Goal: Task Accomplishment & Management: Complete application form

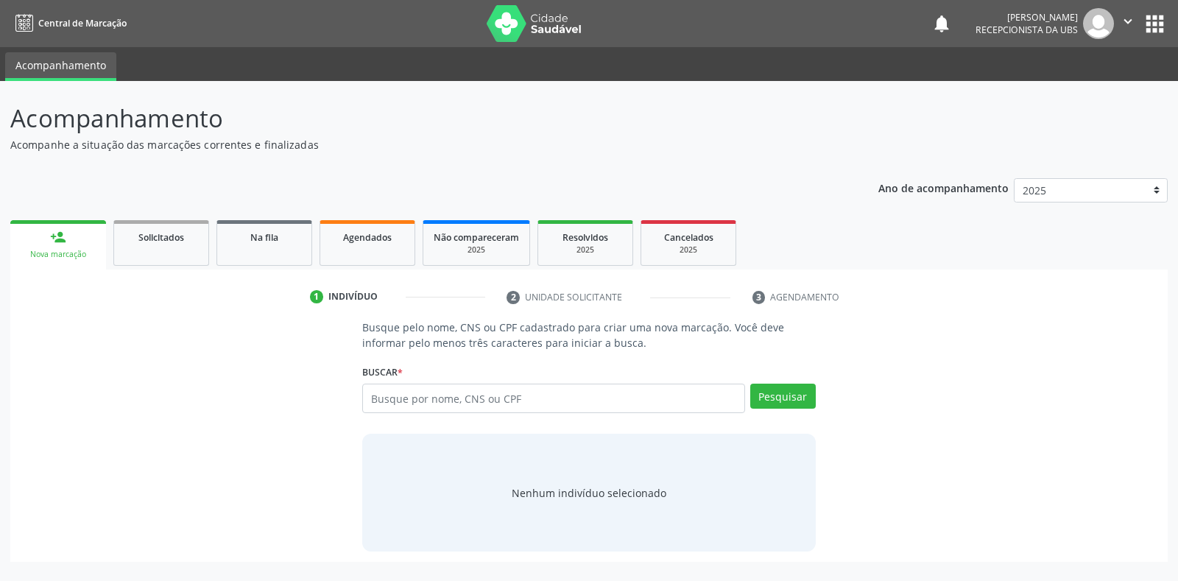
click at [373, 397] on input "text" at bounding box center [553, 397] width 382 height 29
click at [375, 399] on input "text" at bounding box center [553, 397] width 382 height 29
type input "41836251491"
click at [766, 393] on button "Pesquisar" at bounding box center [783, 395] width 66 height 25
type input "41836251491"
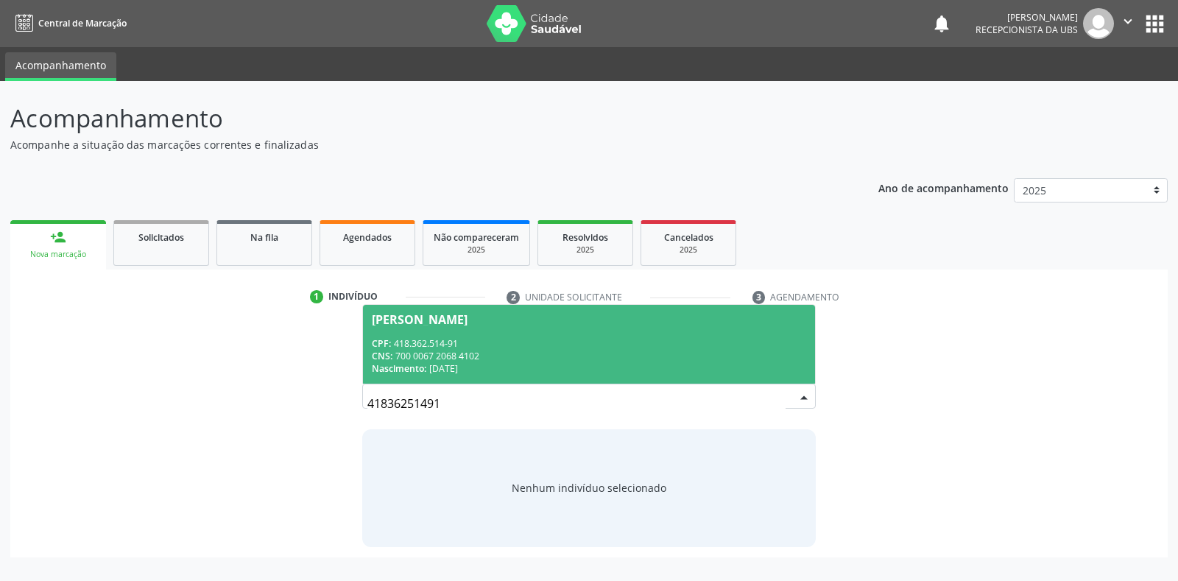
click at [434, 328] on span "Alaide Celestino da Silva Barbosa CPF: 418.362.514-91 CNS: 700 0067 2068 4102 N…" at bounding box center [588, 344] width 451 height 79
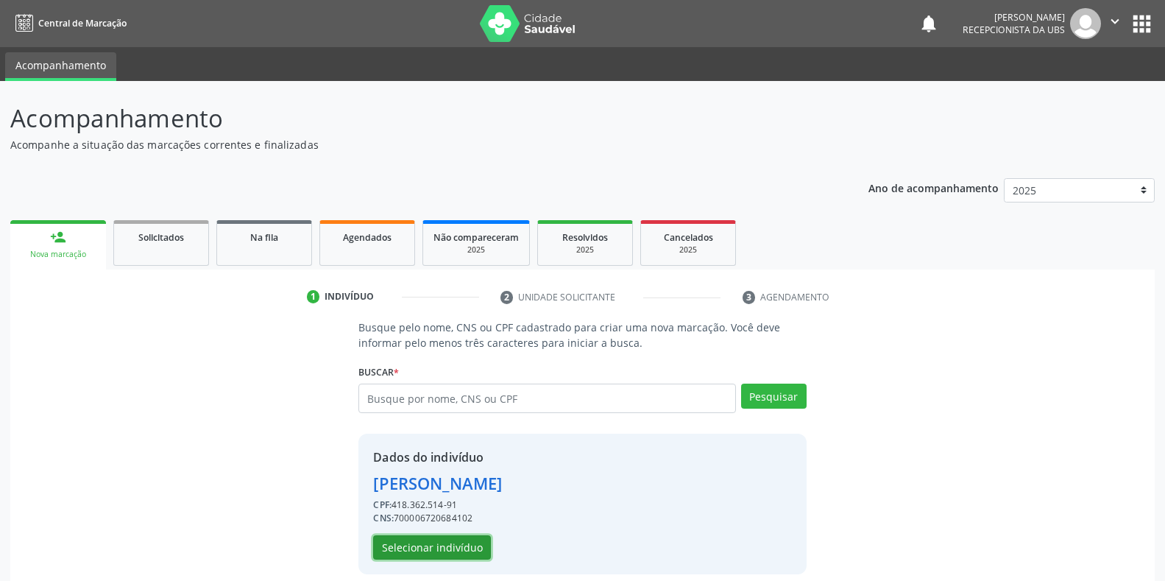
click at [392, 555] on button "Selecionar indivíduo" at bounding box center [432, 547] width 118 height 25
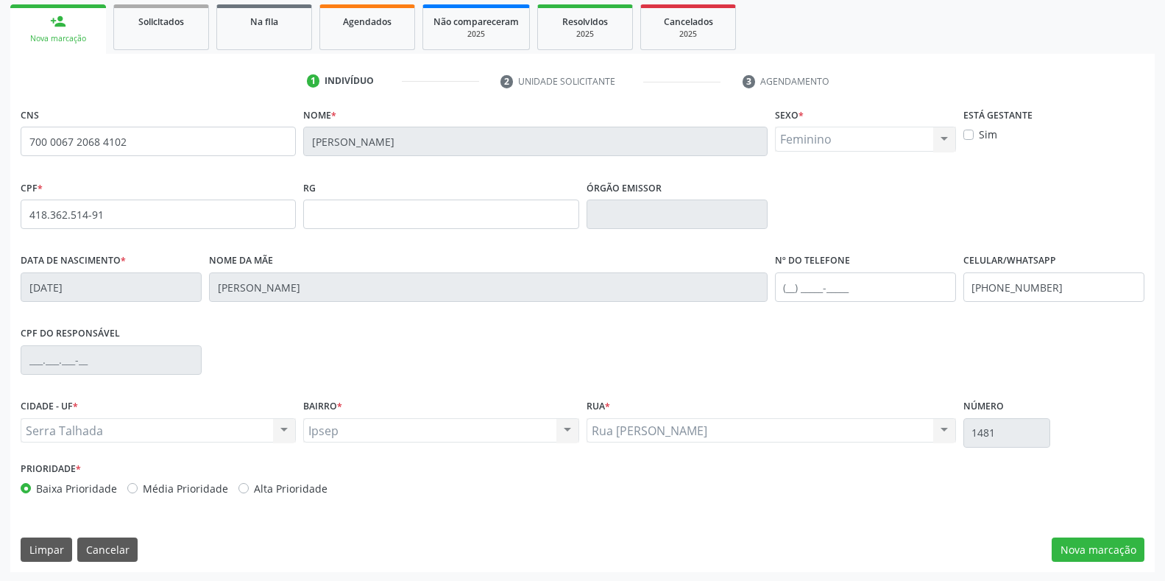
scroll to position [217, 0]
click at [1086, 548] on button "Nova marcação" at bounding box center [1098, 548] width 93 height 25
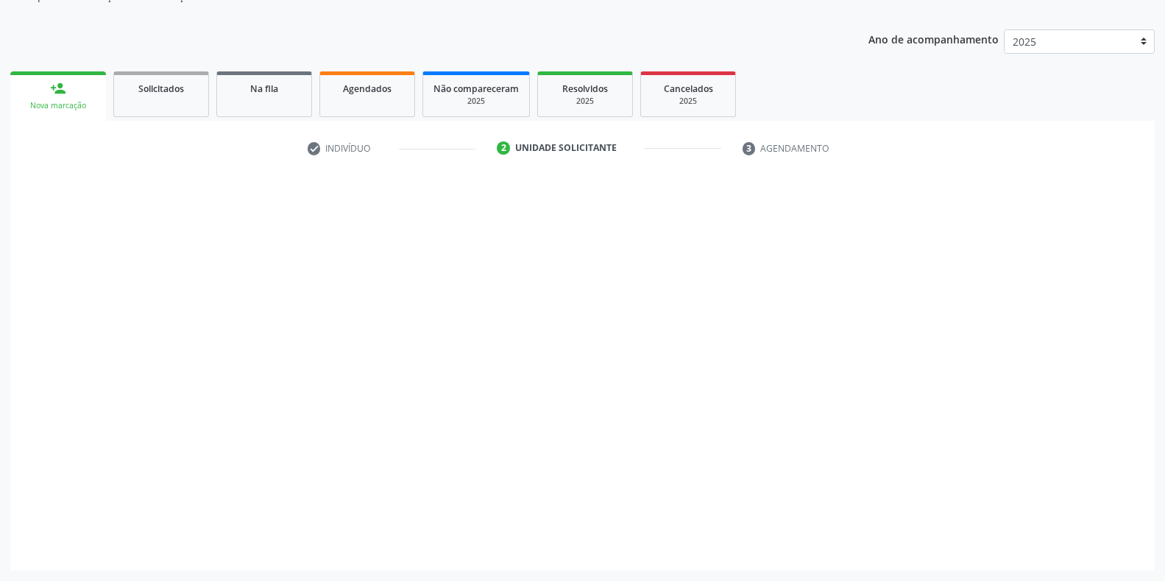
scroll to position [149, 0]
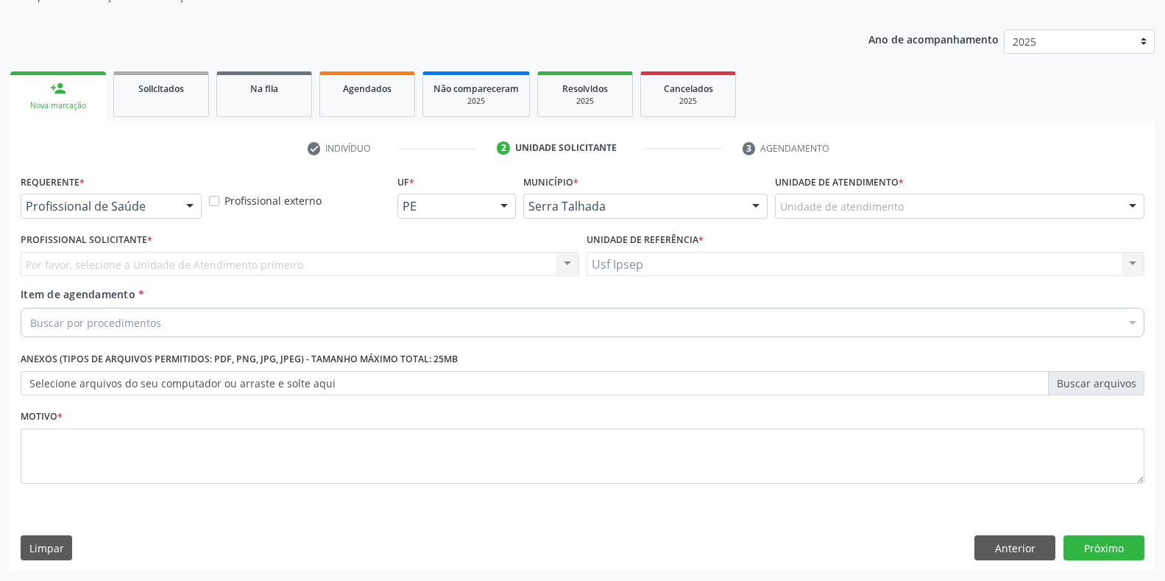
click at [185, 209] on div at bounding box center [190, 206] width 22 height 25
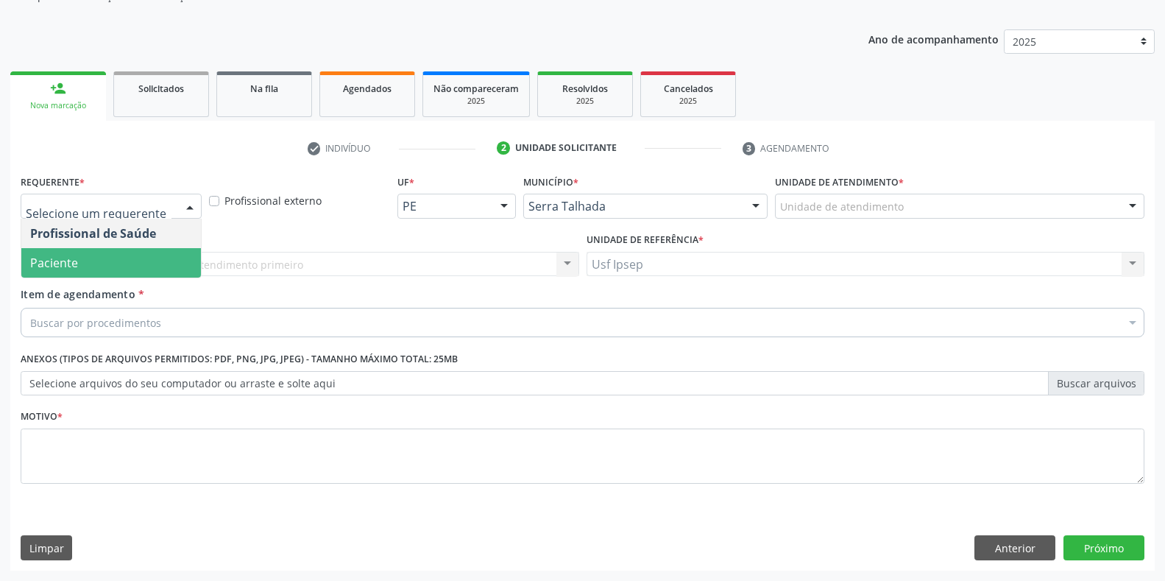
click at [110, 266] on span "Paciente" at bounding box center [111, 262] width 180 height 29
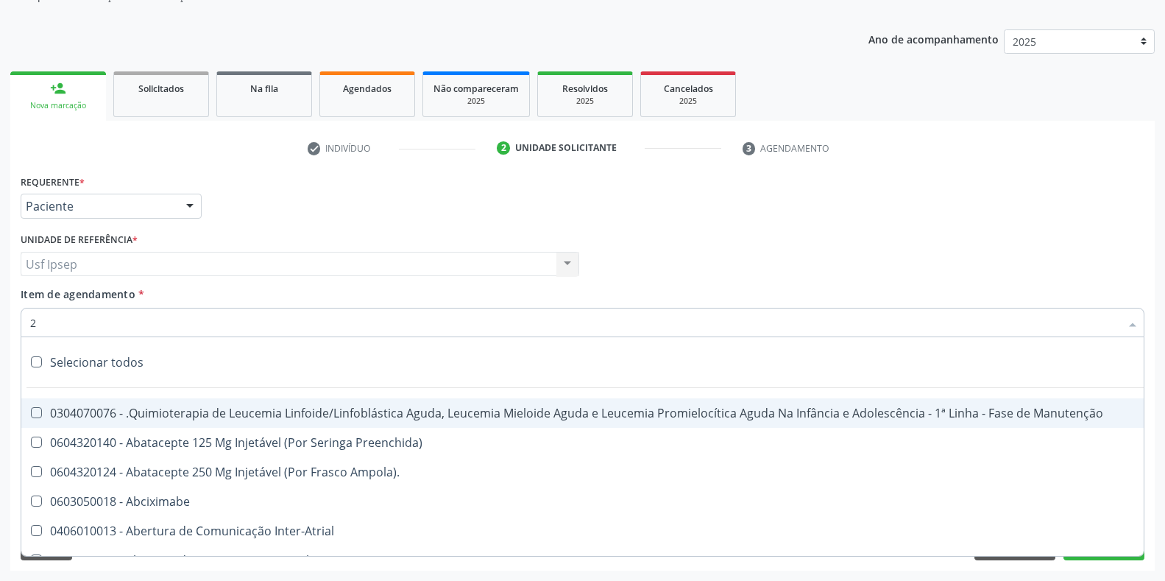
type input "22"
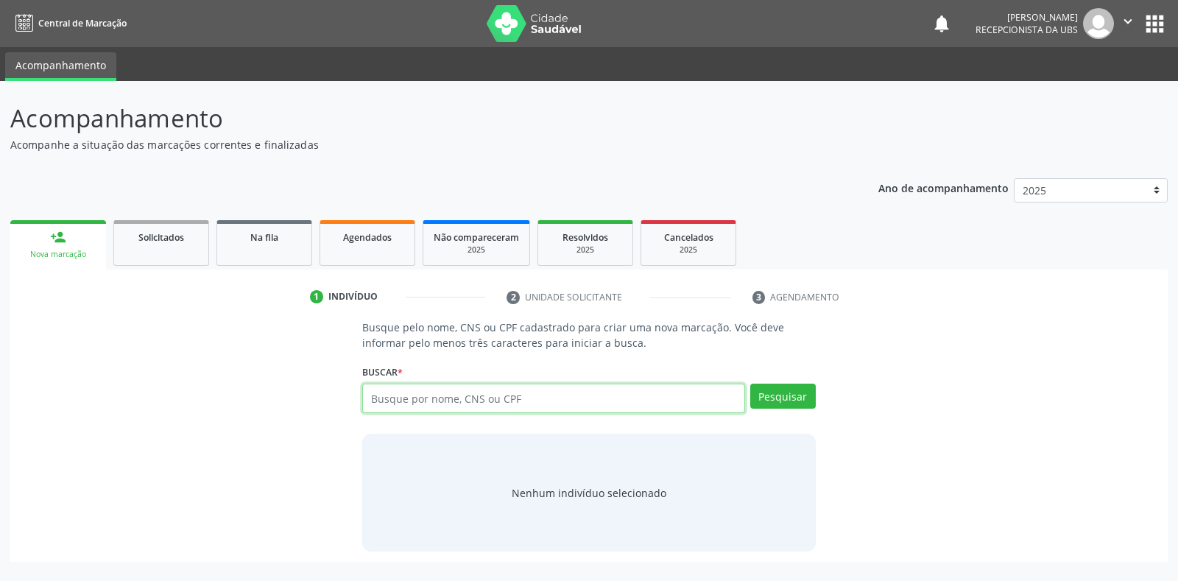
click at [372, 397] on input "text" at bounding box center [553, 397] width 382 height 29
type input "41836251491"
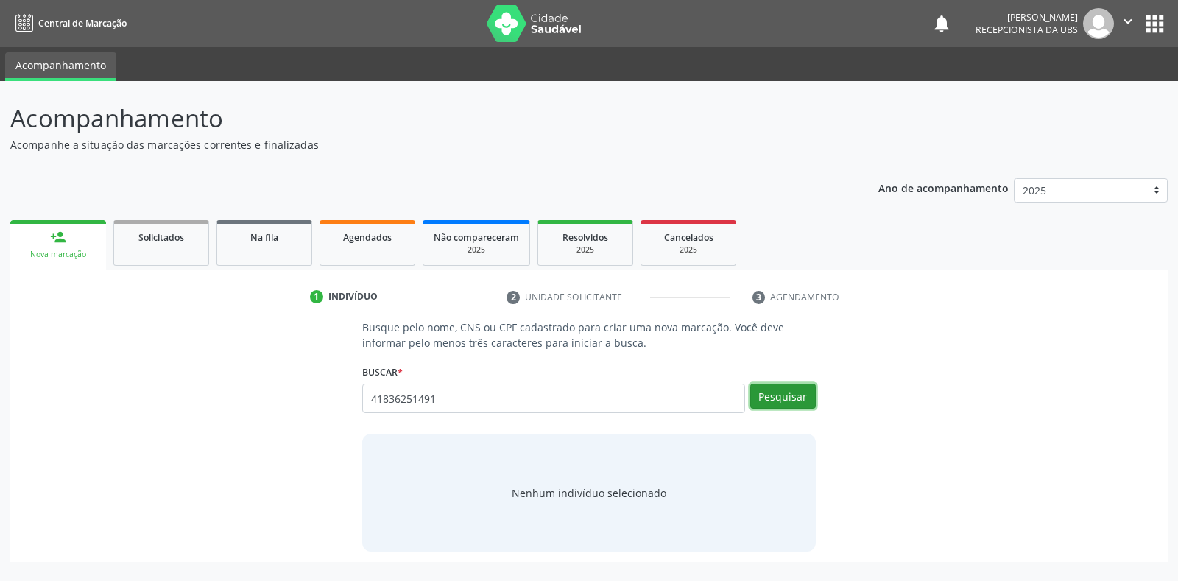
click at [786, 400] on button "Pesquisar" at bounding box center [783, 395] width 66 height 25
type input "41836251491"
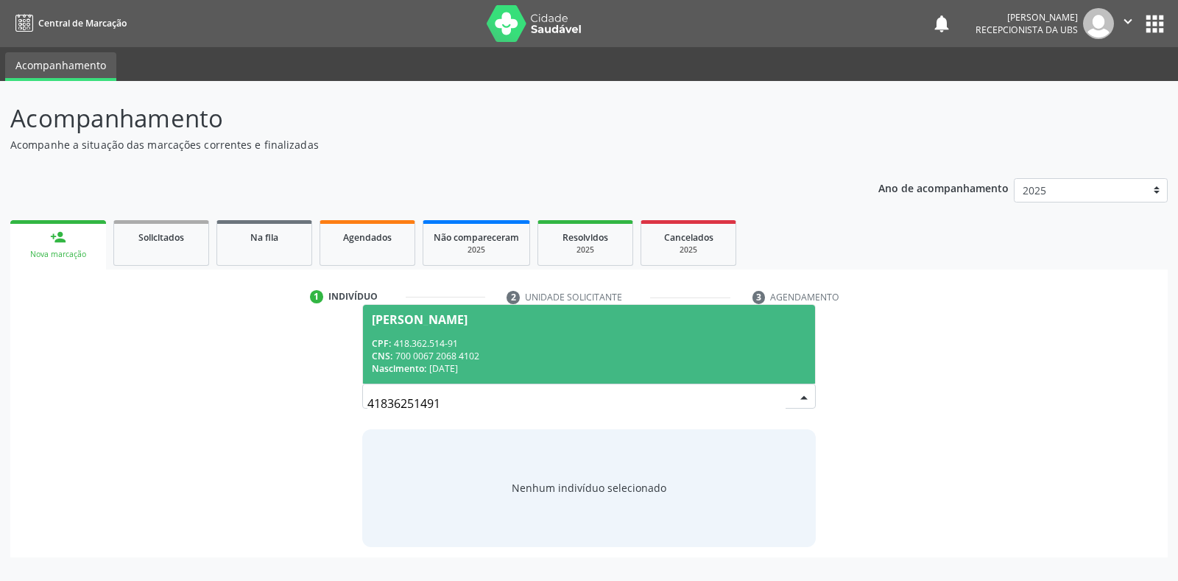
click at [389, 316] on div "[PERSON_NAME]" at bounding box center [420, 320] width 96 height 12
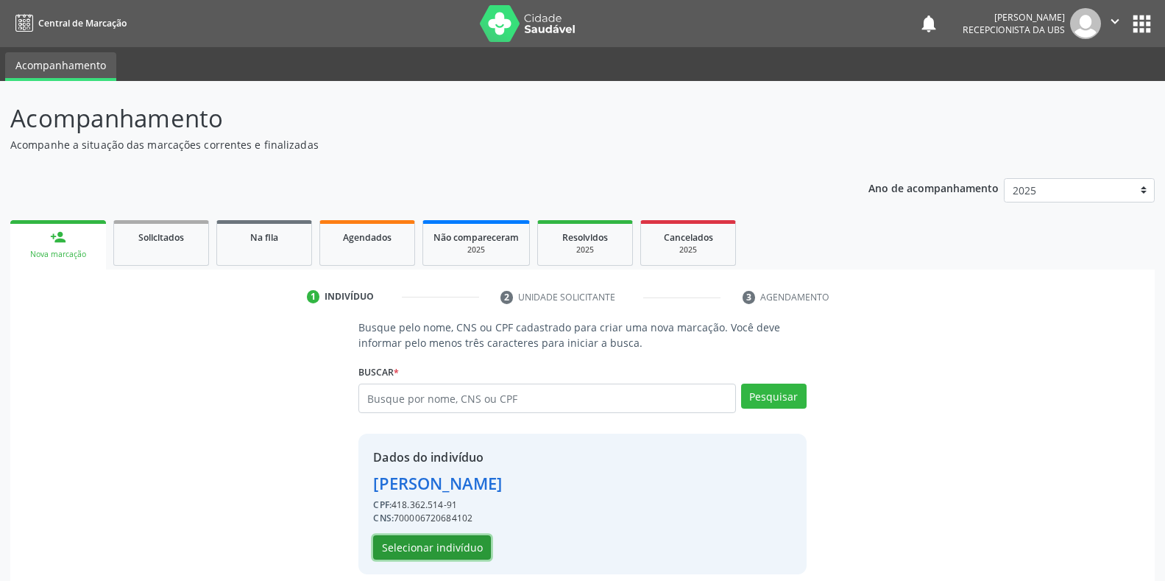
click at [399, 543] on button "Selecionar indivíduo" at bounding box center [432, 547] width 118 height 25
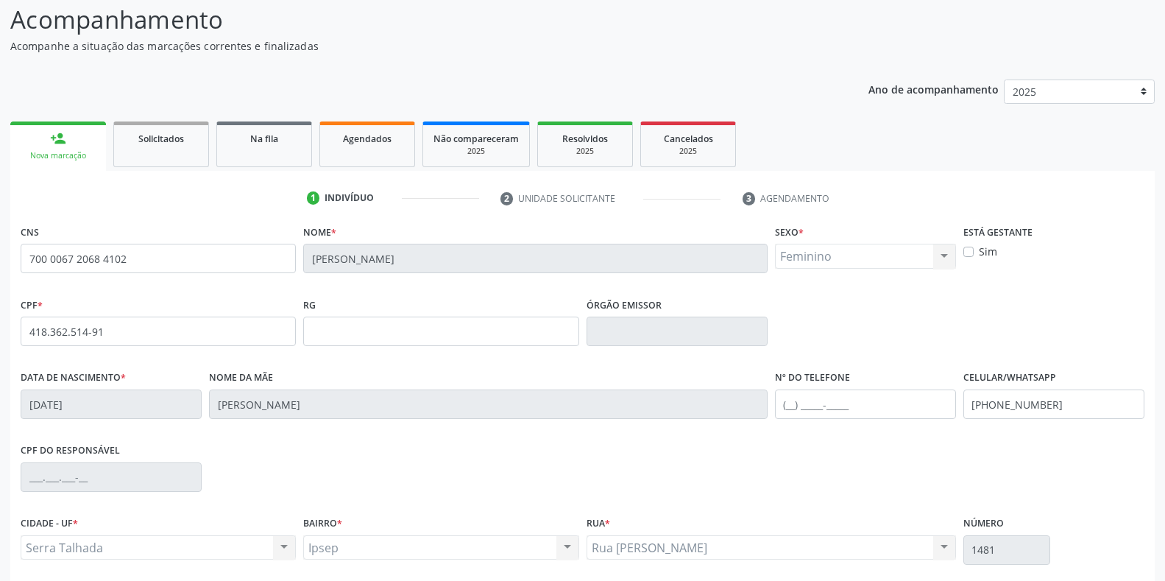
scroll to position [217, 0]
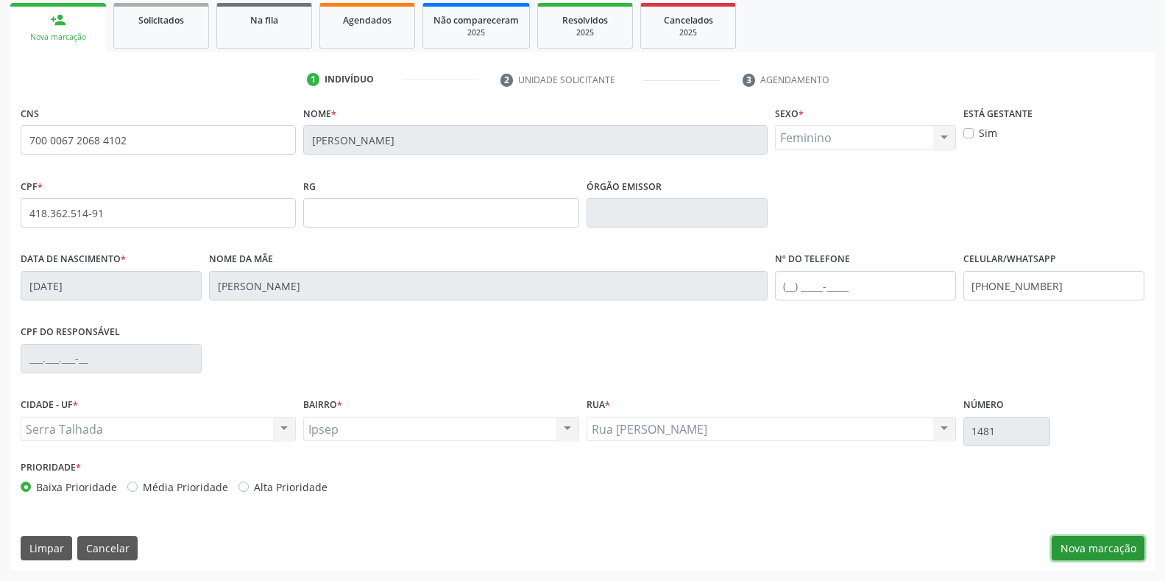
click at [1089, 546] on button "Nova marcação" at bounding box center [1098, 548] width 93 height 25
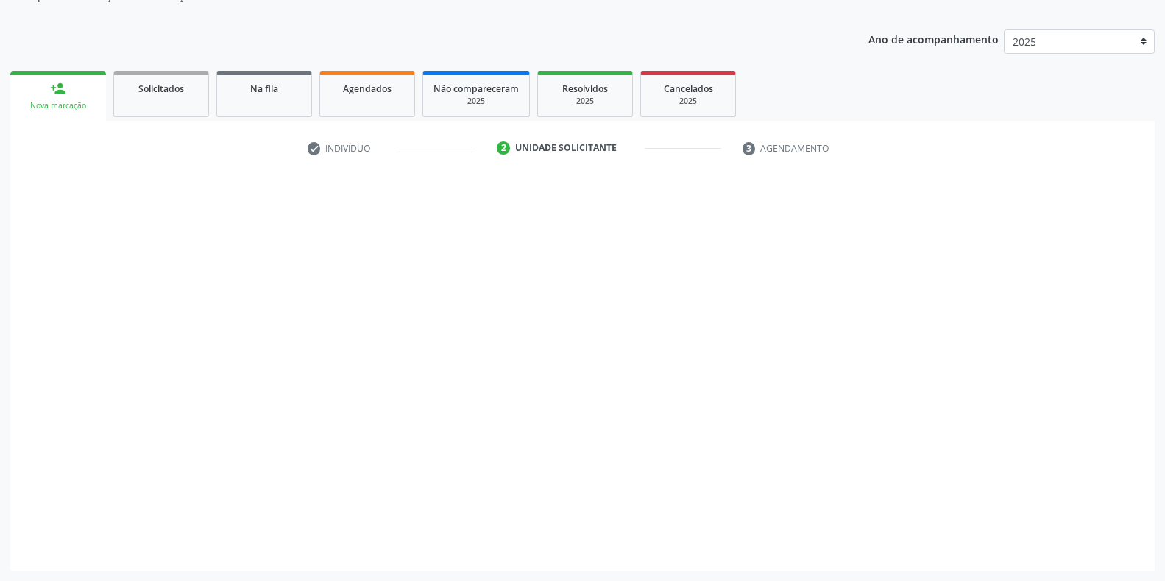
scroll to position [149, 0]
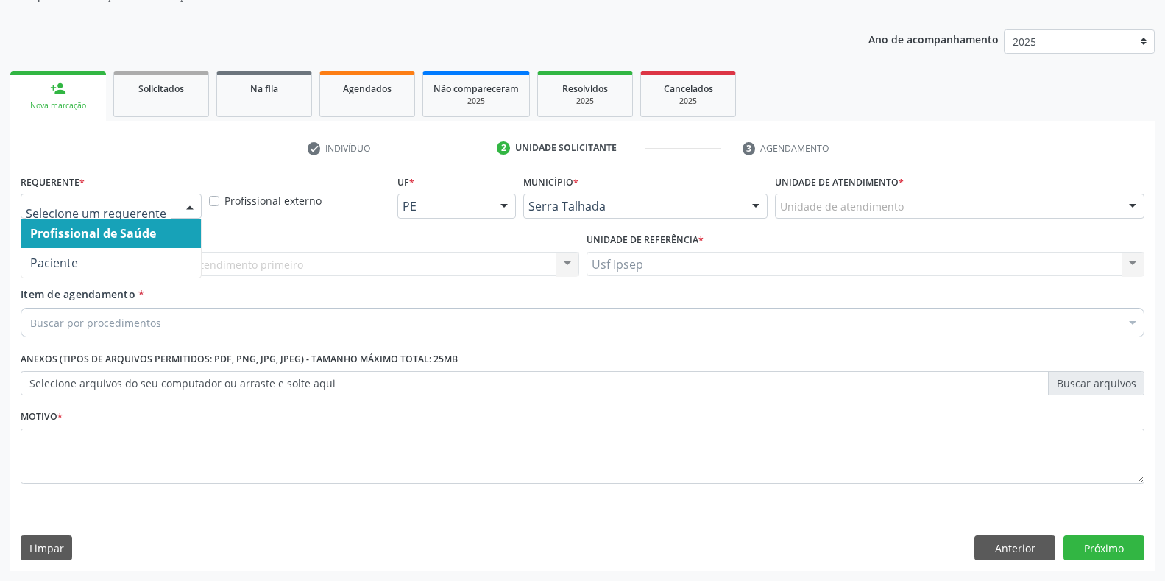
click at [185, 209] on div at bounding box center [190, 206] width 22 height 25
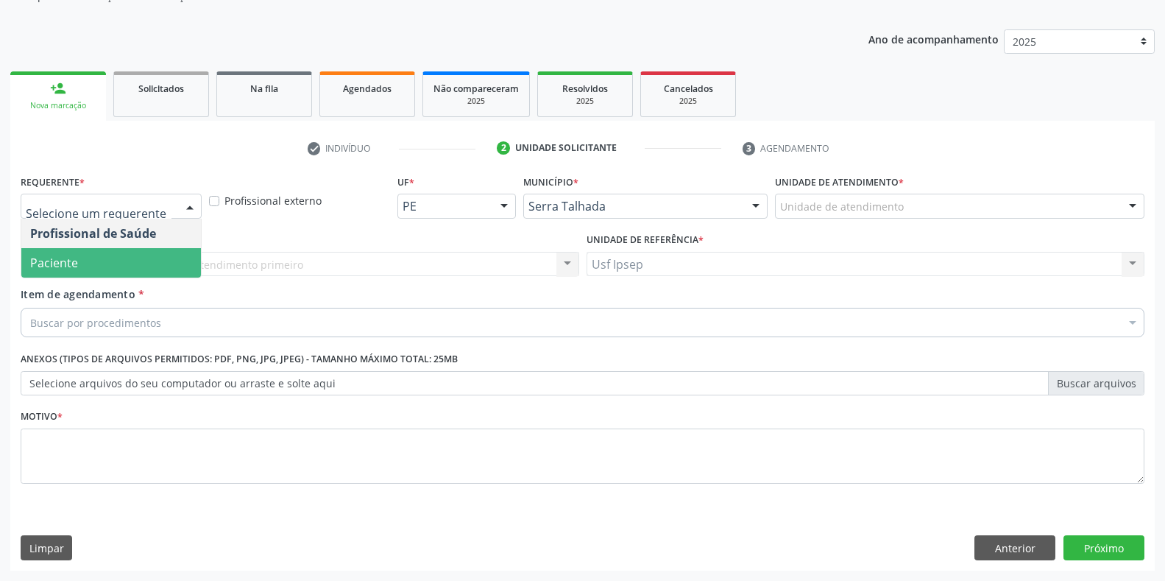
click at [118, 265] on span "Paciente" at bounding box center [111, 262] width 180 height 29
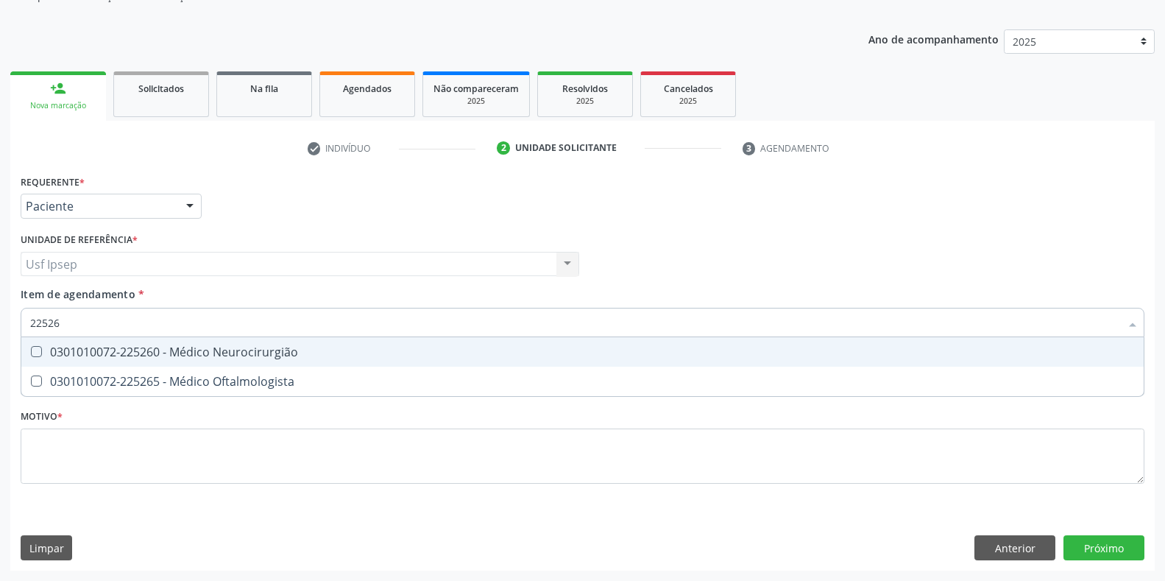
type input "225265"
click at [29, 350] on div at bounding box center [26, 352] width 11 height 12
checkbox Oftalmologista "true"
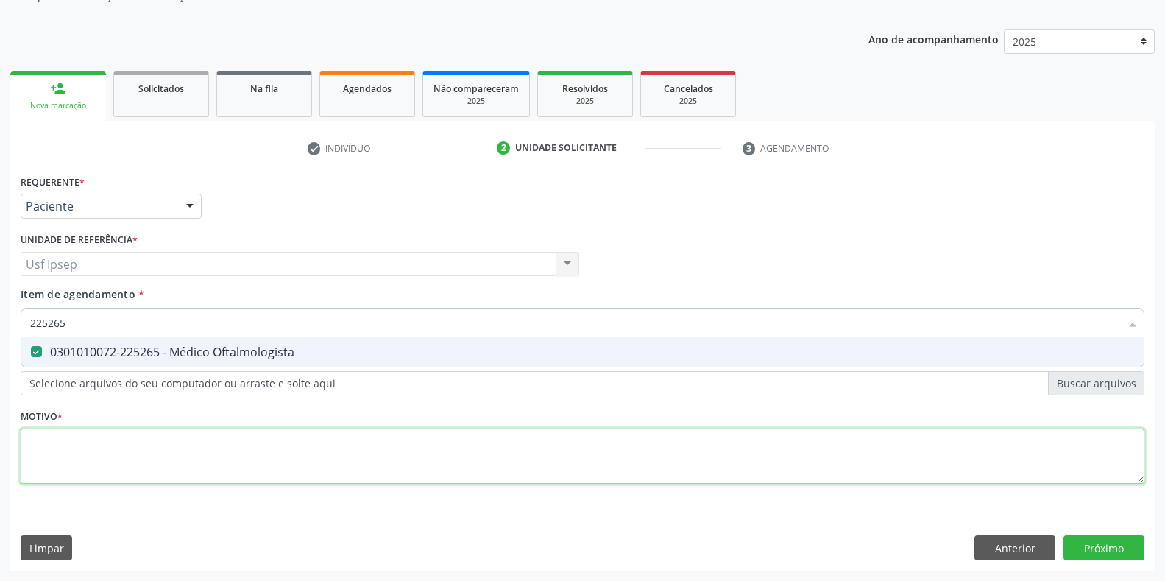
click at [43, 448] on div "Requerente * Paciente Profissional de Saúde Paciente Nenhum resultado encontrad…" at bounding box center [583, 337] width 1124 height 333
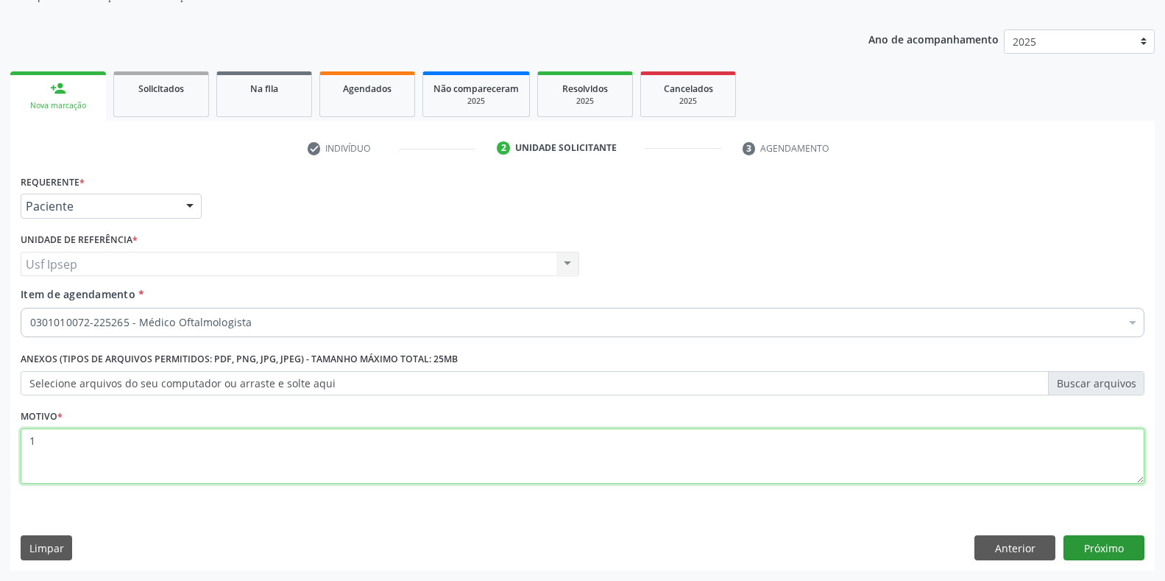
type textarea "1"
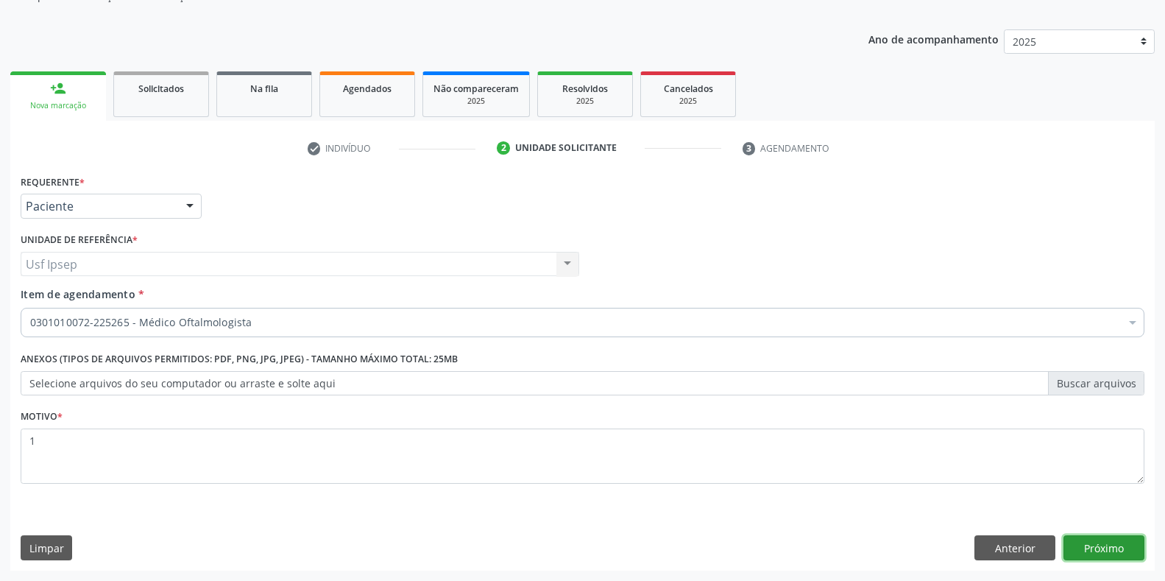
click at [1105, 550] on button "Próximo" at bounding box center [1104, 547] width 81 height 25
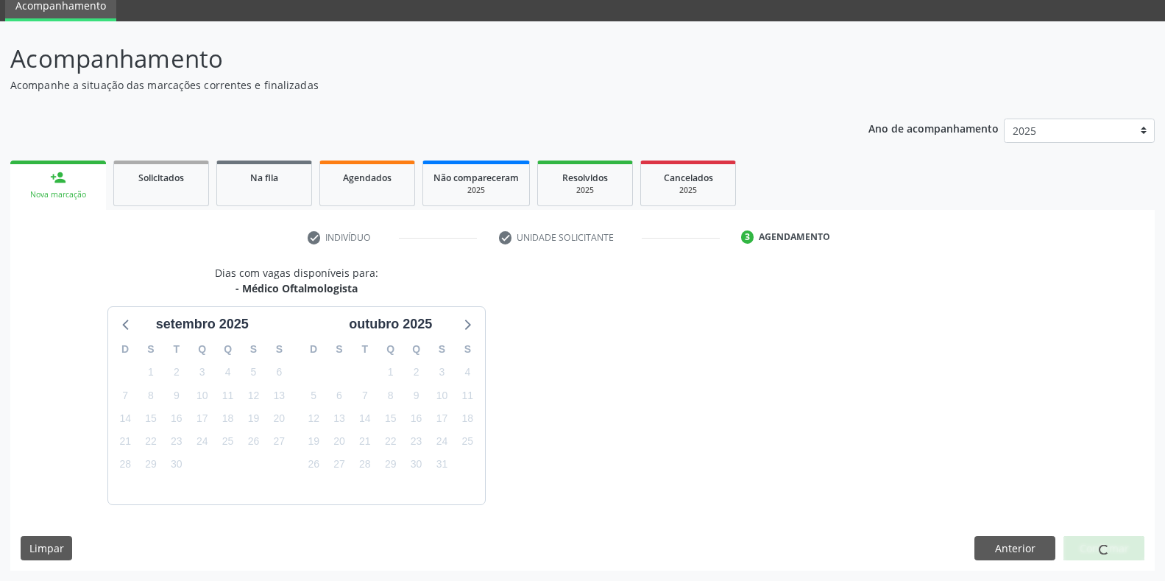
scroll to position [103, 0]
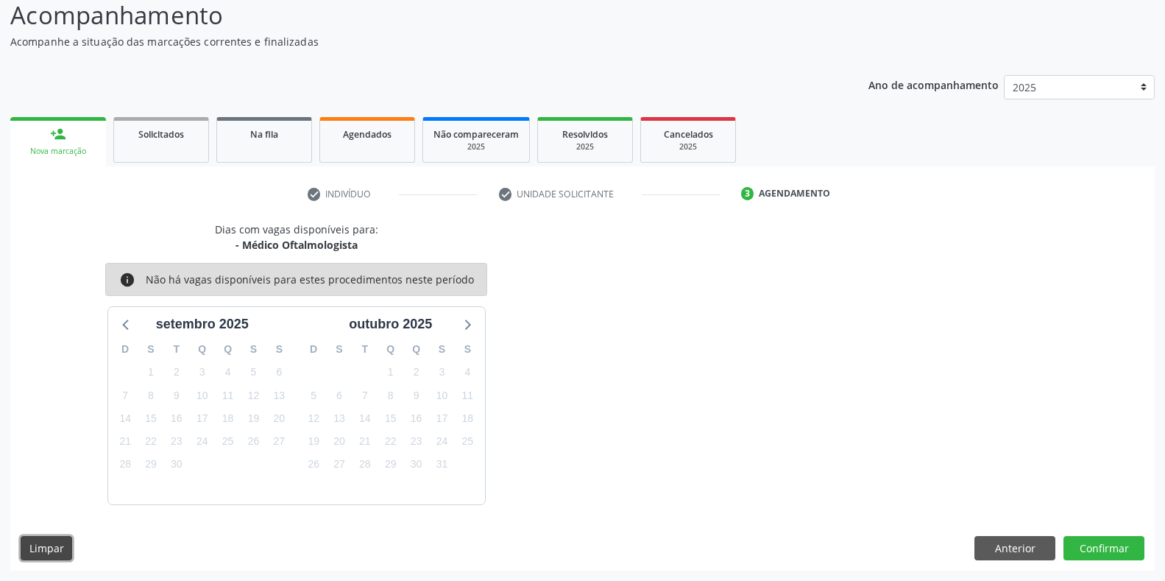
click at [56, 551] on button "Limpar" at bounding box center [47, 548] width 52 height 25
click at [1027, 556] on button "Anterior" at bounding box center [1015, 548] width 81 height 25
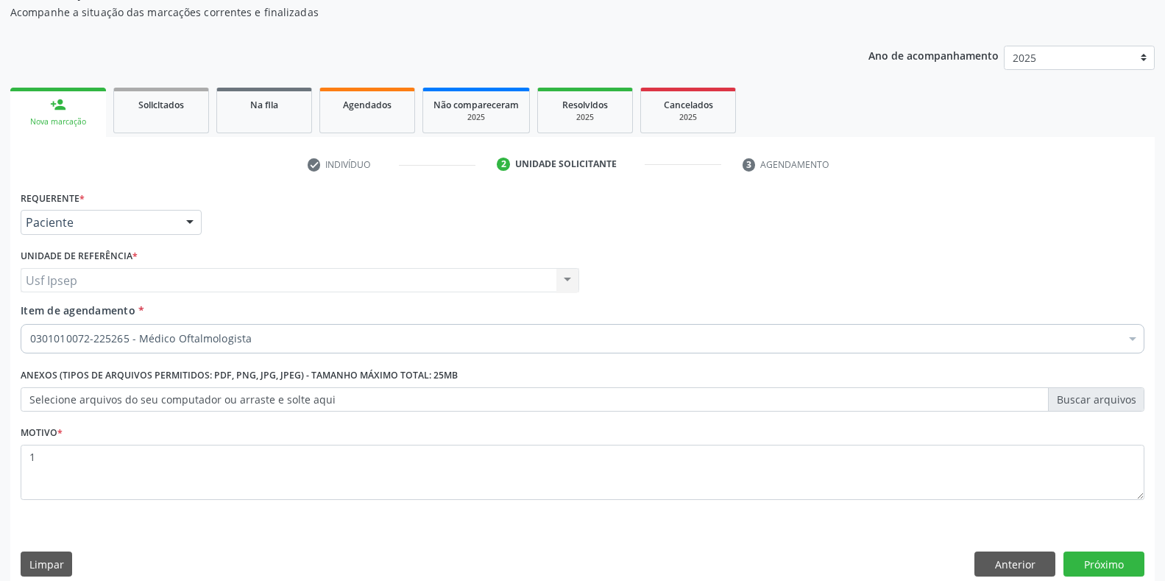
scroll to position [149, 0]
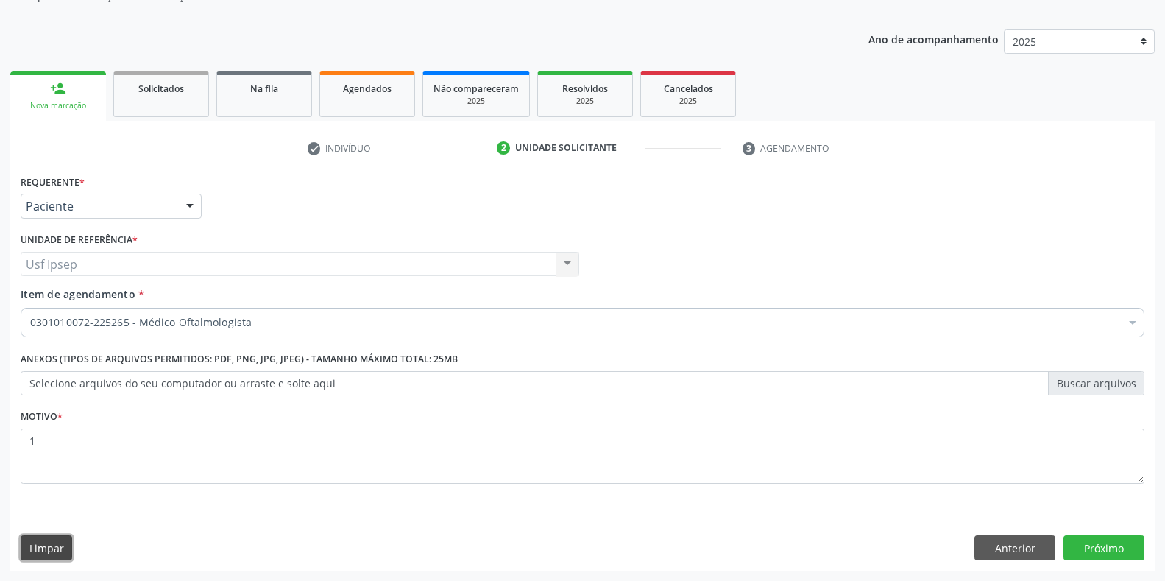
click at [31, 537] on button "Limpar" at bounding box center [47, 547] width 52 height 25
click at [1044, 556] on button "Anterior" at bounding box center [1015, 547] width 81 height 25
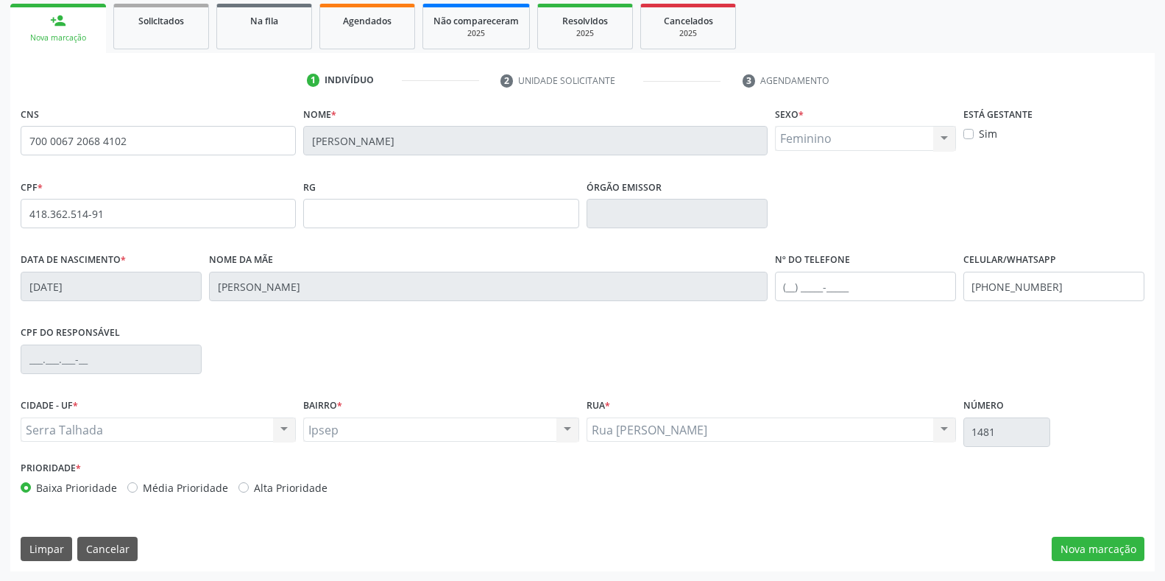
scroll to position [217, 0]
click at [97, 559] on button "Cancelar" at bounding box center [107, 548] width 60 height 25
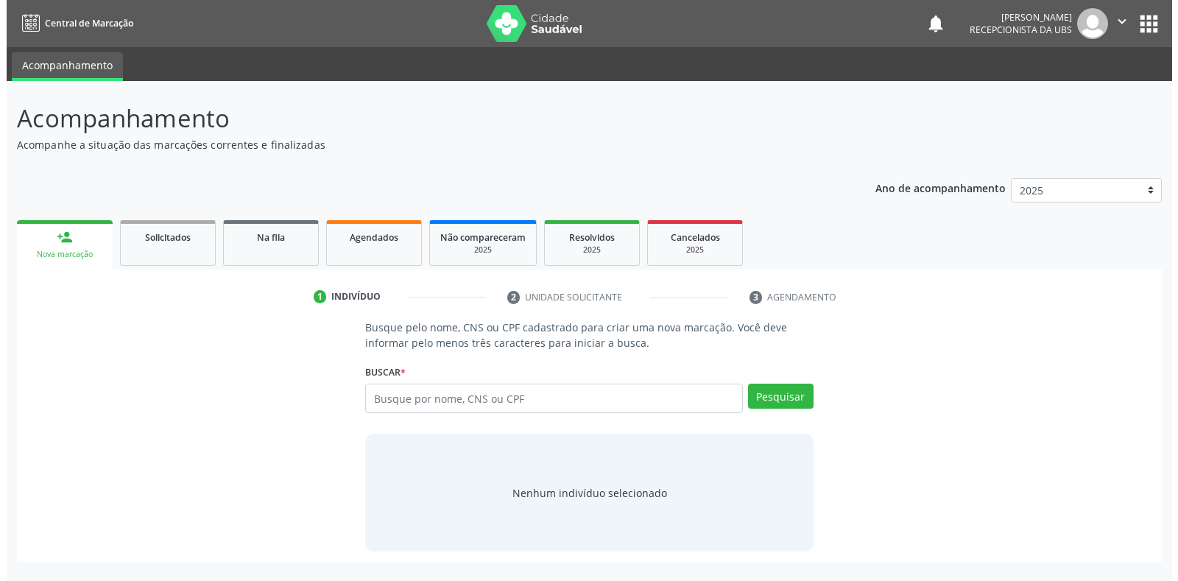
scroll to position [0, 0]
